Goal: Entertainment & Leisure: Consume media (video, audio)

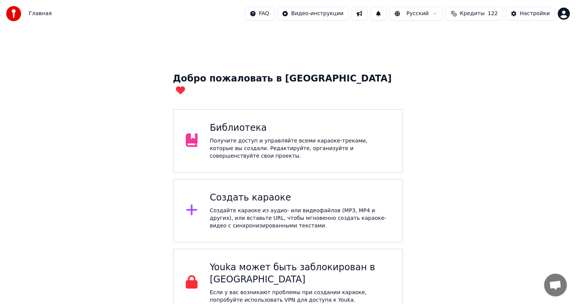
click at [239, 138] on div "Получите доступ и управляйте всеми караоке-треками, которые вы создали. Редакти…" at bounding box center [300, 148] width 181 height 23
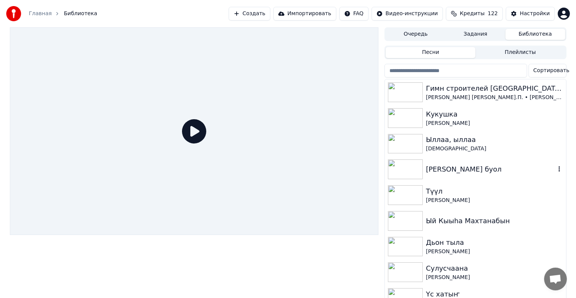
click at [418, 172] on img at bounding box center [405, 169] width 35 height 20
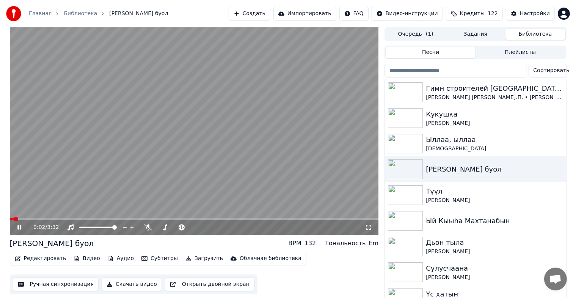
click at [87, 259] on button "Видео" at bounding box center [87, 258] width 33 height 11
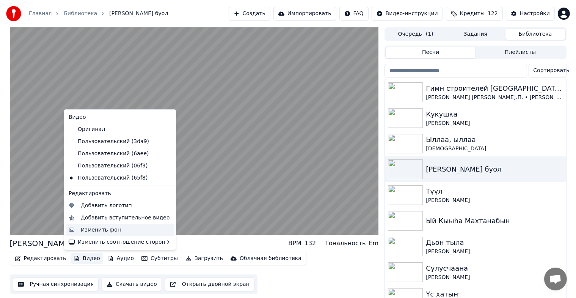
click at [90, 229] on div "Изменить фон" at bounding box center [101, 230] width 40 height 8
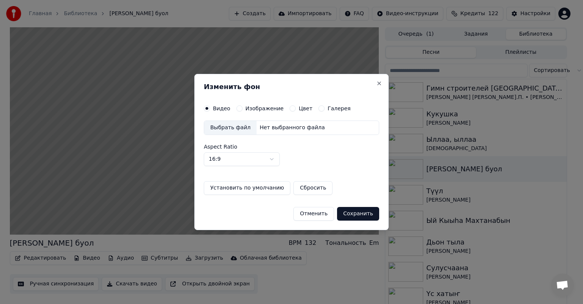
click at [235, 130] on div "Выбрать файл" at bounding box center [230, 128] width 52 height 14
click at [355, 215] on button "Сохранить" at bounding box center [358, 214] width 42 height 14
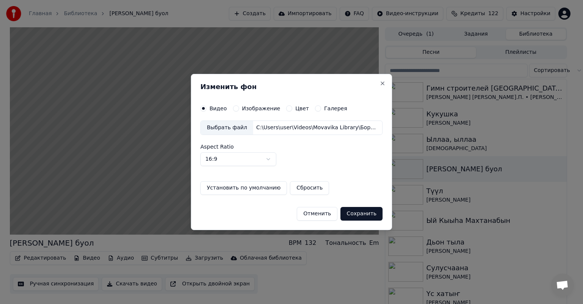
click at [360, 213] on button "Сохранить" at bounding box center [361, 214] width 42 height 14
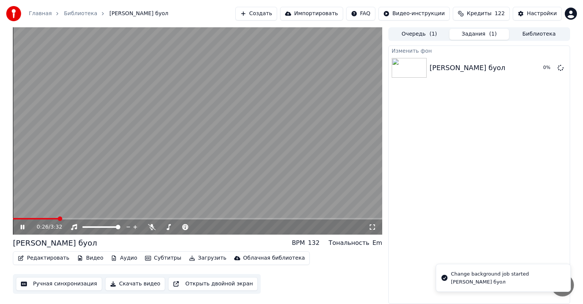
click at [26, 228] on icon at bounding box center [28, 227] width 18 height 6
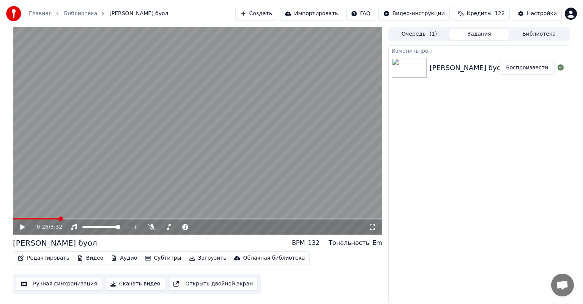
click at [528, 66] on button "Воспроизвести" at bounding box center [526, 68] width 55 height 14
click at [199, 218] on span at bounding box center [200, 219] width 5 height 5
click at [22, 224] on div "2:01 / 3:32" at bounding box center [197, 227] width 363 height 8
click at [21, 231] on div "2:03 / 3:32" at bounding box center [197, 227] width 363 height 8
click at [23, 229] on icon at bounding box center [28, 227] width 18 height 6
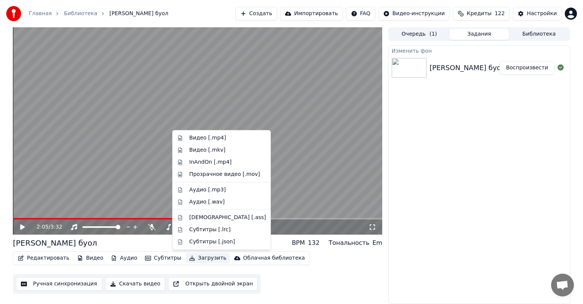
click at [195, 260] on button "Загрузить" at bounding box center [208, 258] width 44 height 11
click at [200, 140] on div "Видео [.mp4]" at bounding box center [207, 138] width 37 height 8
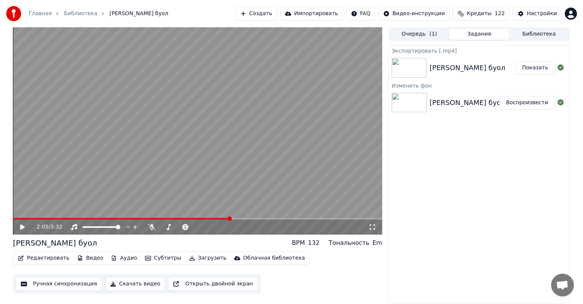
click at [533, 65] on button "Показать" at bounding box center [534, 68] width 39 height 14
